Goal: Transaction & Acquisition: Purchase product/service

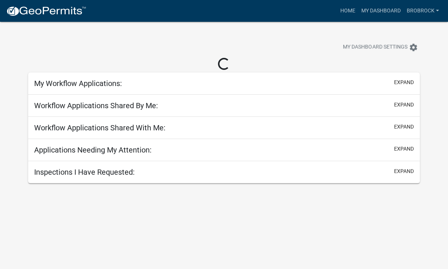
scroll to position [0, 0]
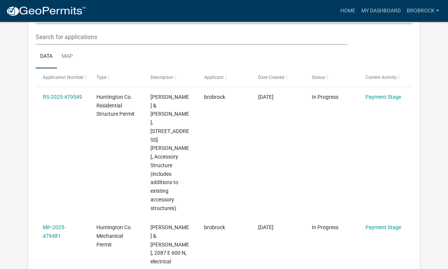
scroll to position [99, 0]
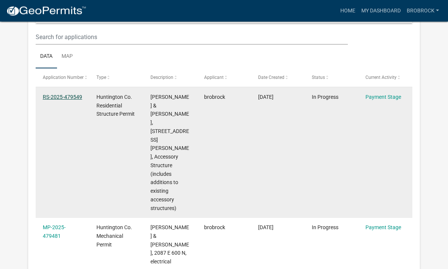
click at [54, 100] on link "RS-2025-479549" at bounding box center [62, 97] width 39 height 6
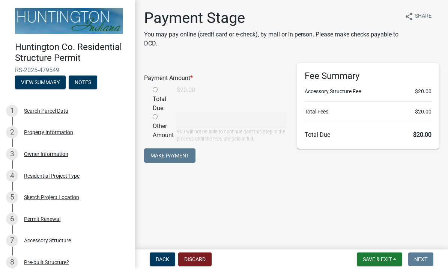
click at [155, 92] on input "radio" at bounding box center [155, 89] width 5 height 5
radio input "true"
type input "20"
click at [155, 157] on button "Make Payment" at bounding box center [169, 155] width 51 height 14
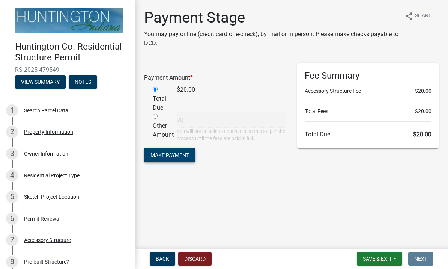
click at [163, 154] on button "Make Payment" at bounding box center [169, 155] width 51 height 14
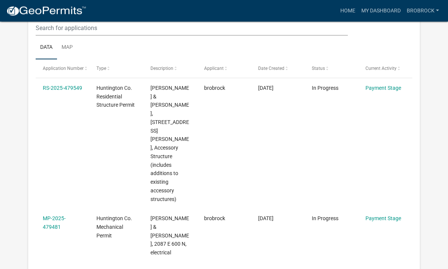
scroll to position [108, 0]
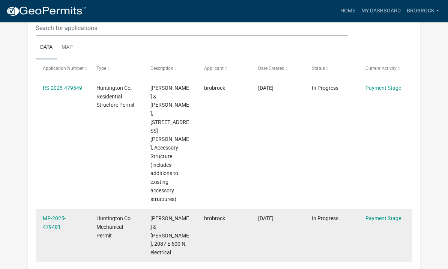
click at [45, 209] on datatable-body-cell "MP-2025-479481" at bounding box center [63, 236] width 54 height 54
click at [44, 215] on link "MP-2025-479481" at bounding box center [54, 222] width 23 height 15
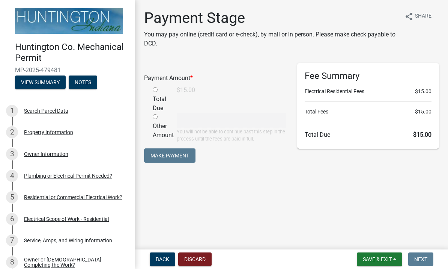
click at [153, 90] on input "radio" at bounding box center [155, 89] width 5 height 5
radio input "true"
type input "15"
click at [156, 154] on button "Make Payment" at bounding box center [169, 155] width 51 height 14
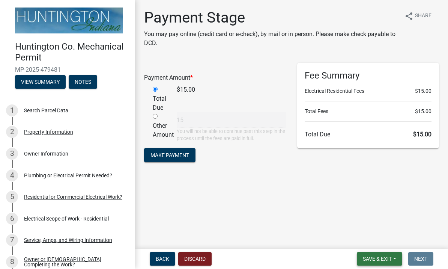
click at [382, 263] on button "Save & Exit" at bounding box center [379, 259] width 45 height 14
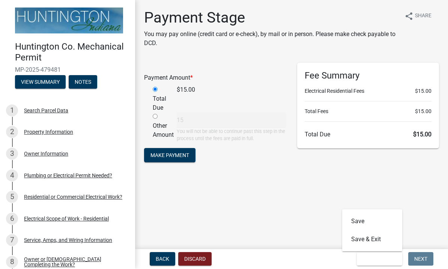
click at [426, 216] on main "Payment Stage You may pay online (credit card or e-check), by mail or in person…" at bounding box center [291, 123] width 313 height 246
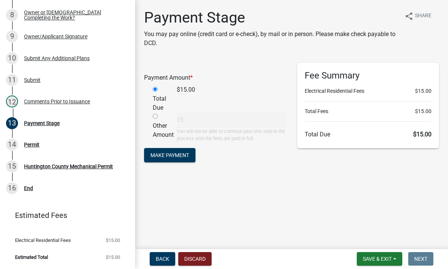
scroll to position [246, 0]
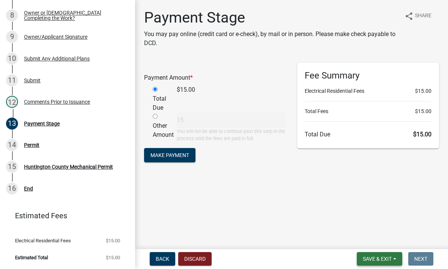
click at [384, 256] on span "Save & Exit" at bounding box center [377, 259] width 29 height 6
click at [382, 256] on span "Save & Exit" at bounding box center [377, 259] width 29 height 6
click at [383, 256] on span "Save & Exit" at bounding box center [377, 259] width 29 height 6
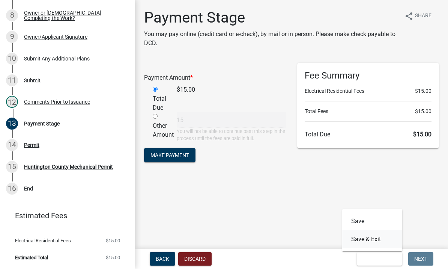
click at [385, 238] on button "Save & Exit" at bounding box center [373, 240] width 60 height 18
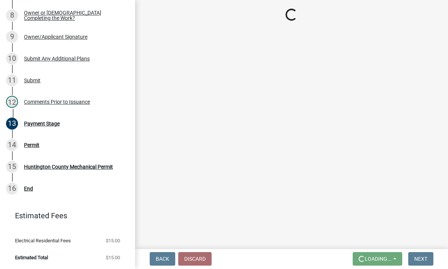
scroll to position [0, 0]
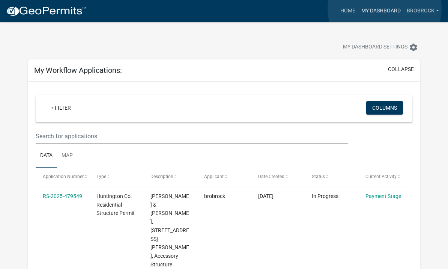
click at [385, 9] on link "My Dashboard" at bounding box center [381, 11] width 45 height 14
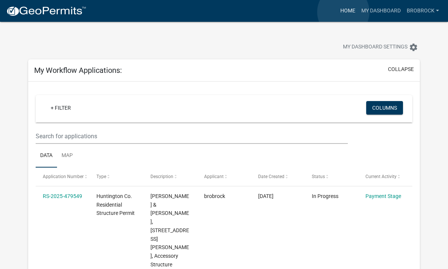
click at [344, 12] on link "Home" at bounding box center [348, 11] width 21 height 14
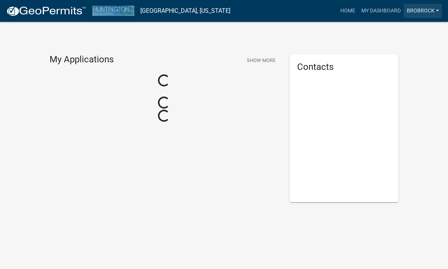
click at [427, 13] on link "brobrock" at bounding box center [423, 11] width 38 height 14
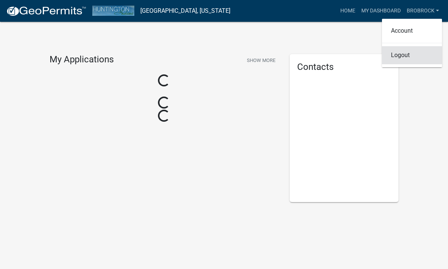
click at [420, 57] on link "Logout" at bounding box center [412, 55] width 60 height 18
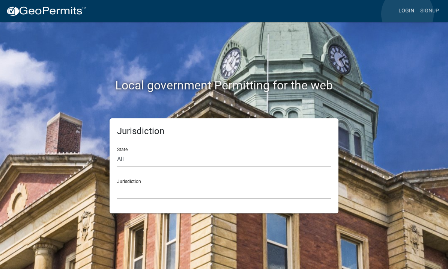
click at [408, 14] on link "Login" at bounding box center [407, 11] width 22 height 14
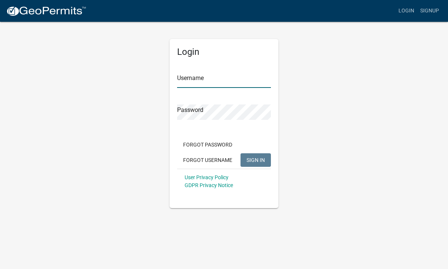
click at [236, 81] on input "Username" at bounding box center [224, 79] width 94 height 15
type input "Brobrock"
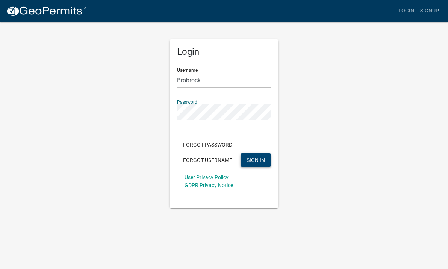
click at [264, 163] on button "SIGN IN" at bounding box center [256, 160] width 30 height 14
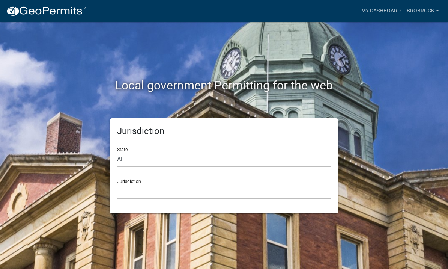
click at [256, 163] on select "All [US_STATE] [US_STATE] [US_STATE] [US_STATE] [US_STATE] [US_STATE] [US_STATE…" at bounding box center [224, 159] width 214 height 15
click at [251, 155] on select "All [US_STATE] [US_STATE] [US_STATE] [US_STATE] [US_STATE] [US_STATE] [US_STATE…" at bounding box center [224, 159] width 214 height 15
select select "[US_STATE]"
click at [213, 186] on select "City of [GEOGRAPHIC_DATA], [US_STATE] City of [GEOGRAPHIC_DATA], [US_STATE] Cit…" at bounding box center [224, 191] width 214 height 15
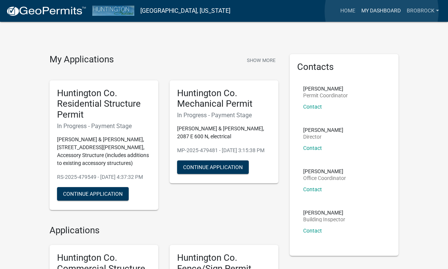
click at [382, 12] on link "My Dashboard" at bounding box center [381, 11] width 45 height 14
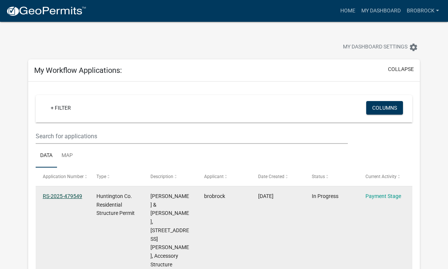
click at [53, 199] on link "RS-2025-479549" at bounding box center [62, 196] width 39 height 6
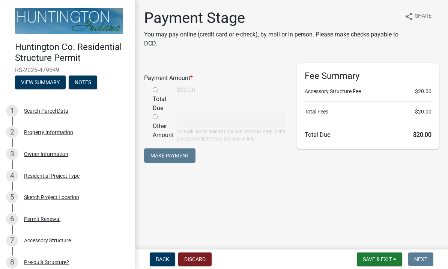
click at [157, 89] on input "radio" at bounding box center [155, 89] width 5 height 5
radio input "true"
type input "20"
click at [177, 154] on button "Make Payment" at bounding box center [169, 155] width 51 height 14
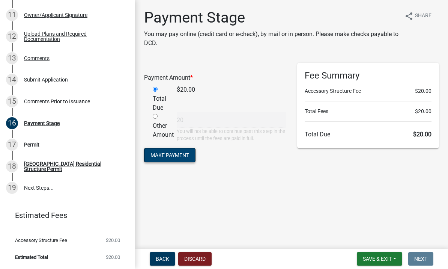
scroll to position [311, 0]
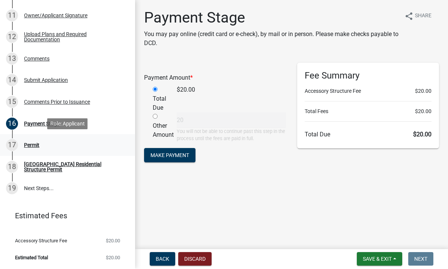
click at [38, 143] on div "Permit" at bounding box center [31, 145] width 15 height 5
click at [36, 143] on div "Permit" at bounding box center [31, 145] width 15 height 5
click at [90, 127] on div "16 Payment Stage" at bounding box center [64, 124] width 117 height 12
click at [52, 122] on div "Payment Stage" at bounding box center [42, 123] width 36 height 5
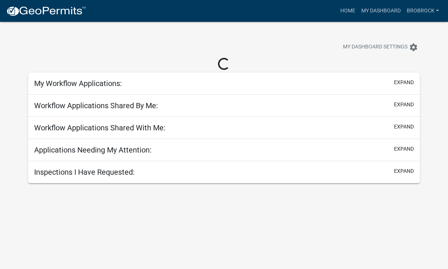
click at [24, 66] on div "Loading... My Workflow Applications: expand Workflow Applications Shared By Me:…" at bounding box center [225, 120] width 404 height 125
click at [432, 12] on link "brobrock" at bounding box center [423, 11] width 38 height 14
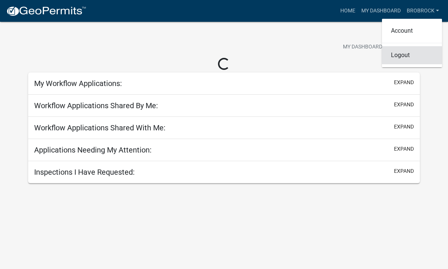
click at [424, 56] on link "Logout" at bounding box center [412, 55] width 60 height 18
